Goal: Find specific page/section: Find specific page/section

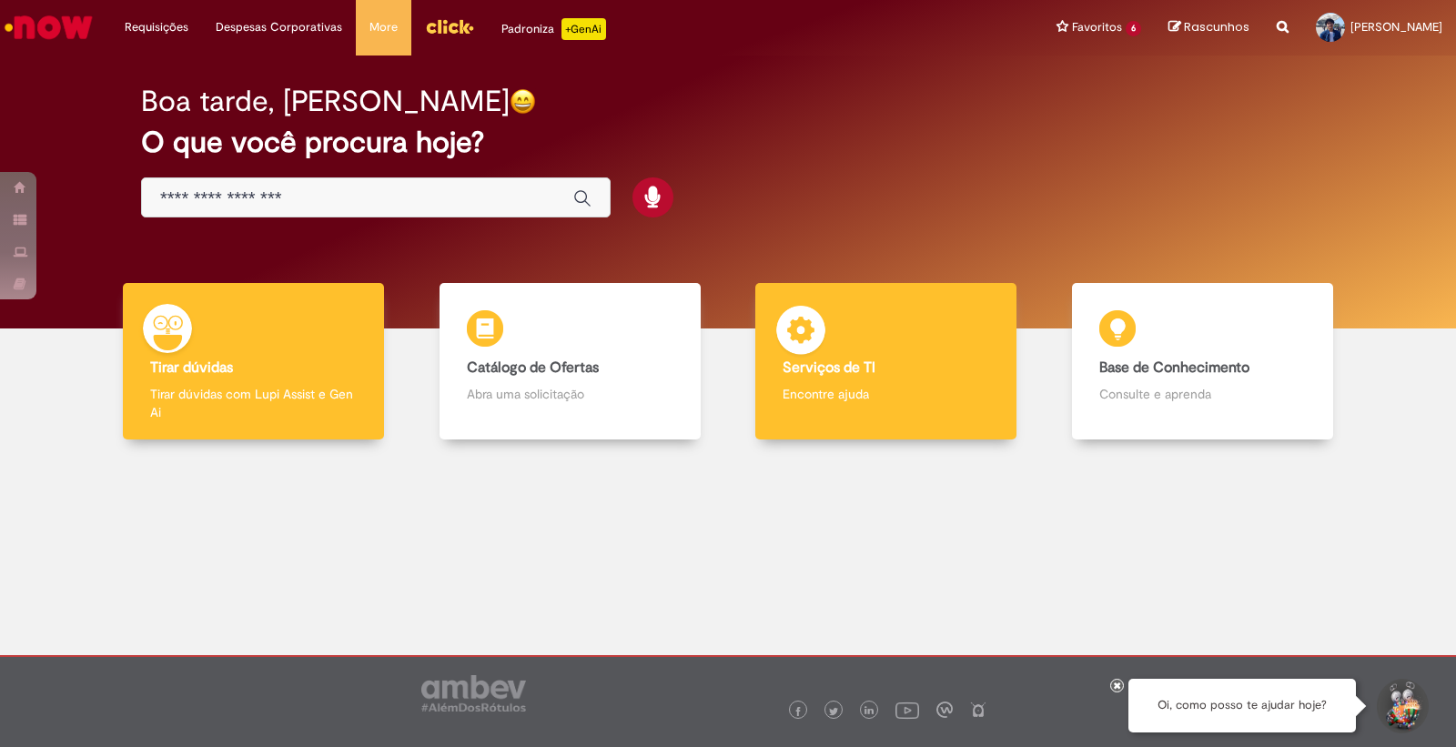
click at [923, 377] on div "Serviços de TI Serviços de TI Encontre ajuda" at bounding box center [886, 361] width 261 height 157
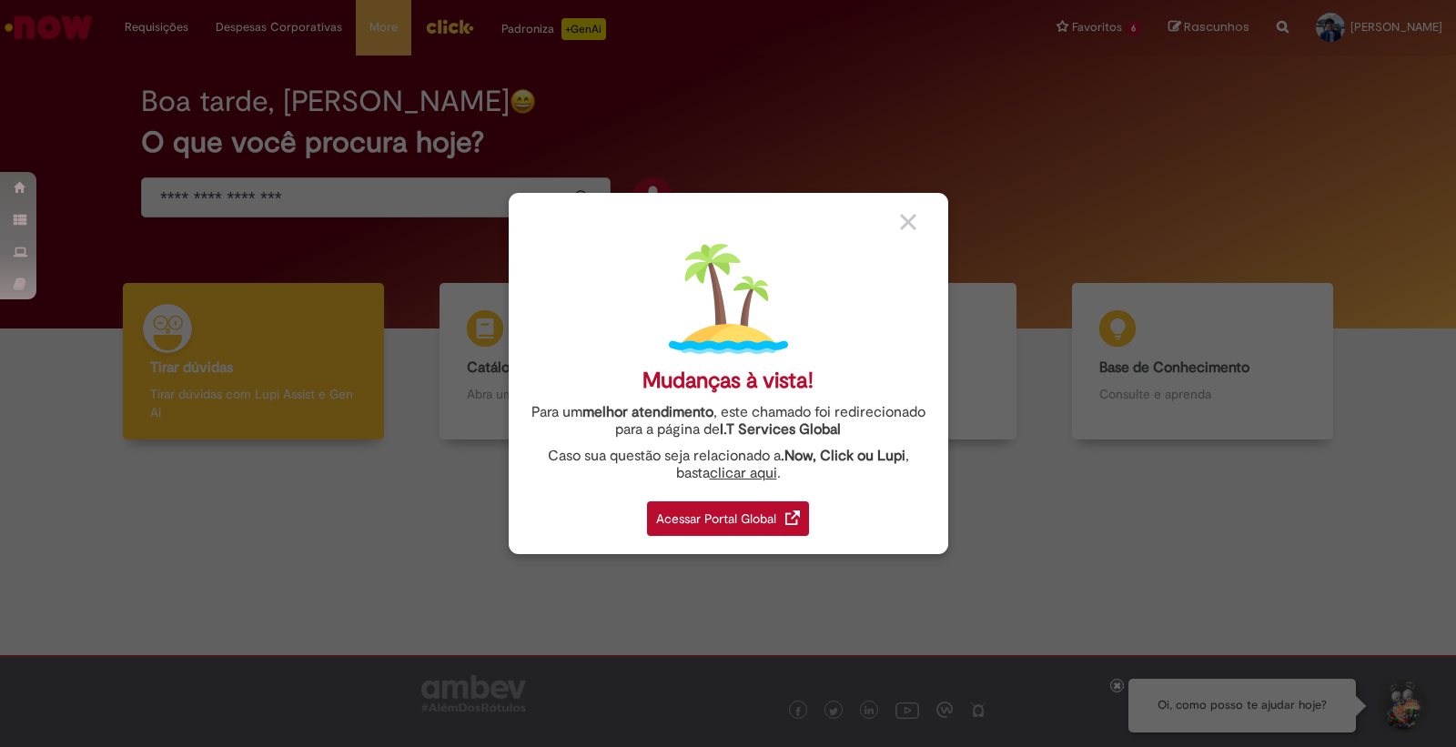
click at [735, 529] on div "Acessar Portal Global" at bounding box center [728, 519] width 162 height 35
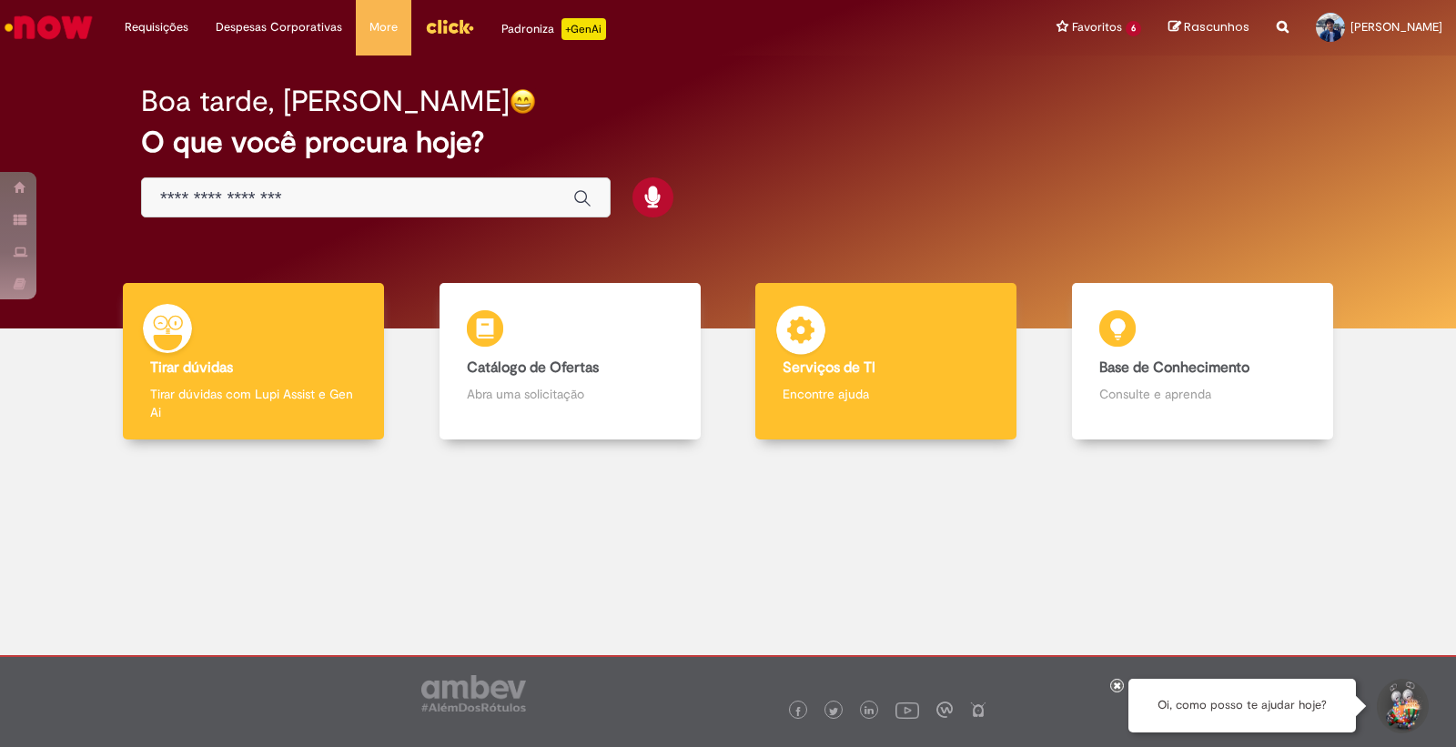
click at [839, 339] on div "Serviços de TI Serviços de TI Encontre ajuda" at bounding box center [886, 361] width 261 height 157
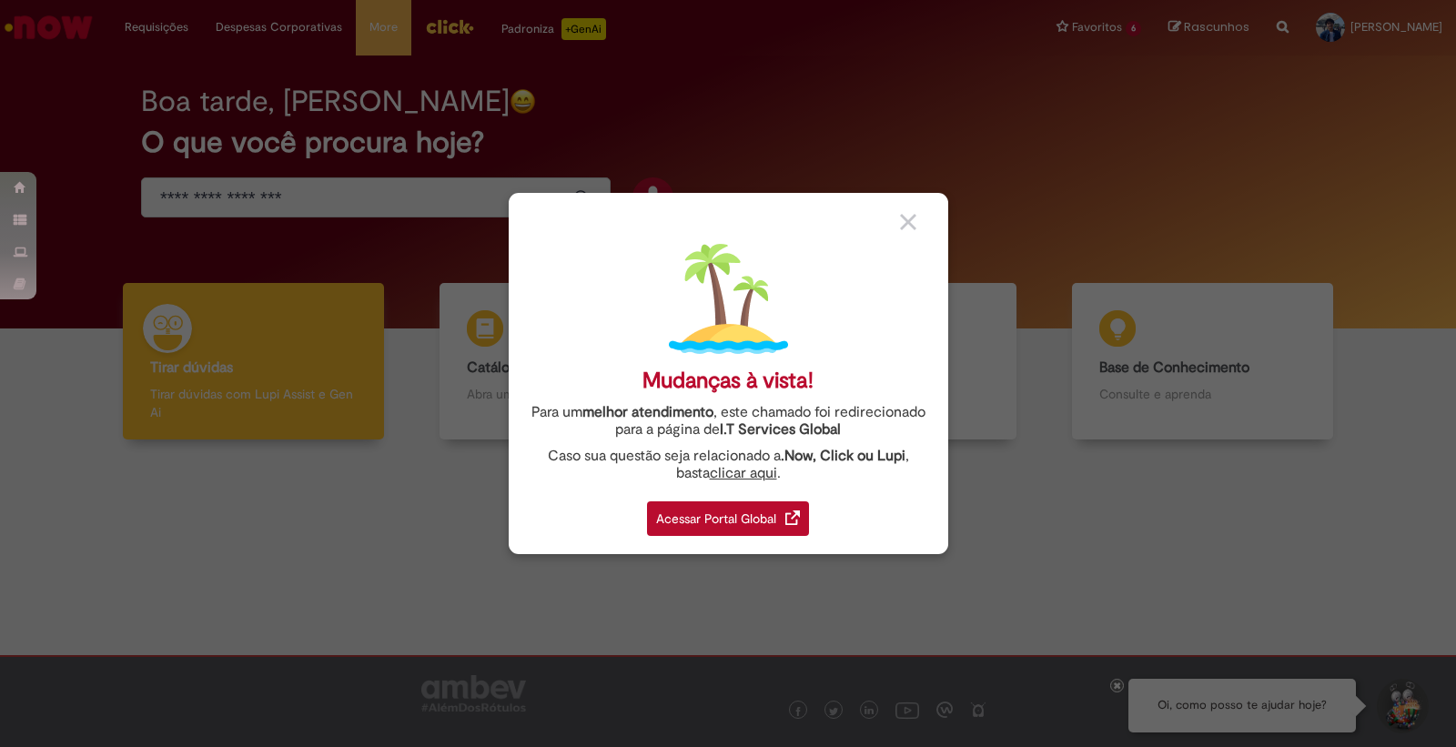
click at [763, 525] on div "Acessar Portal Global" at bounding box center [728, 519] width 162 height 35
